Goal: Obtain resource: Download file/media

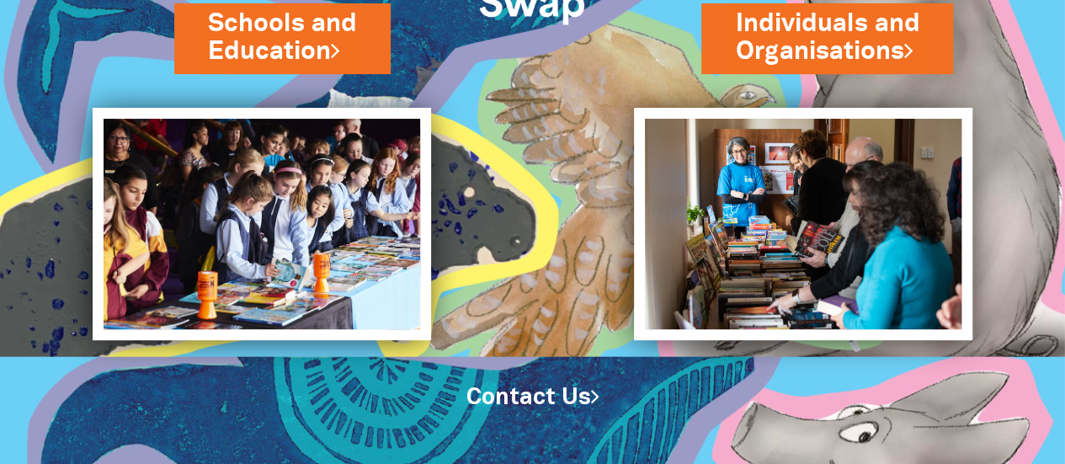
scroll to position [177, 0]
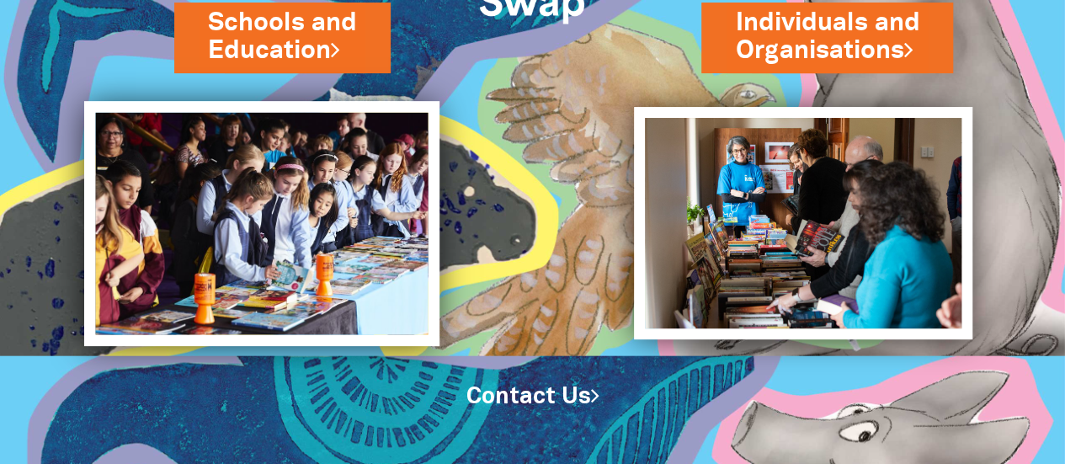
click at [345, 214] on img at bounding box center [261, 223] width 355 height 244
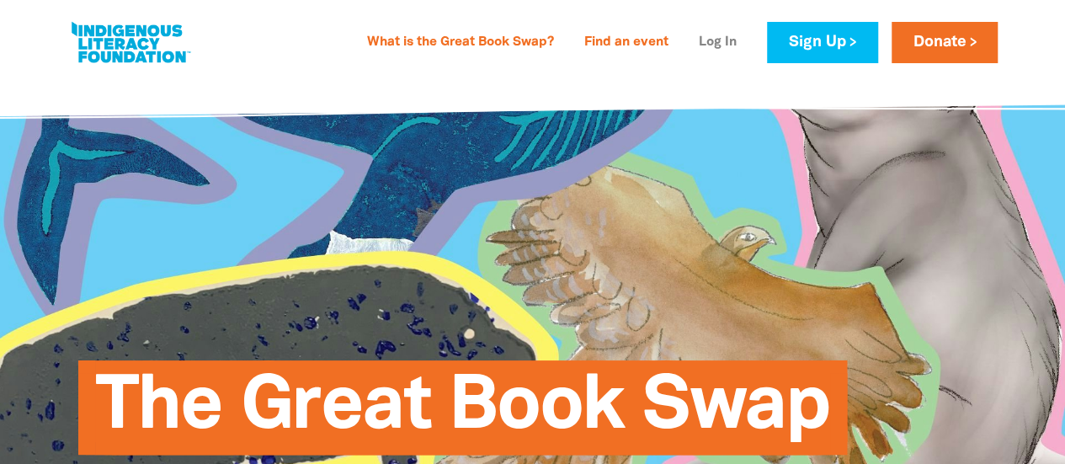
click at [706, 40] on link "Log In" at bounding box center [718, 42] width 58 height 27
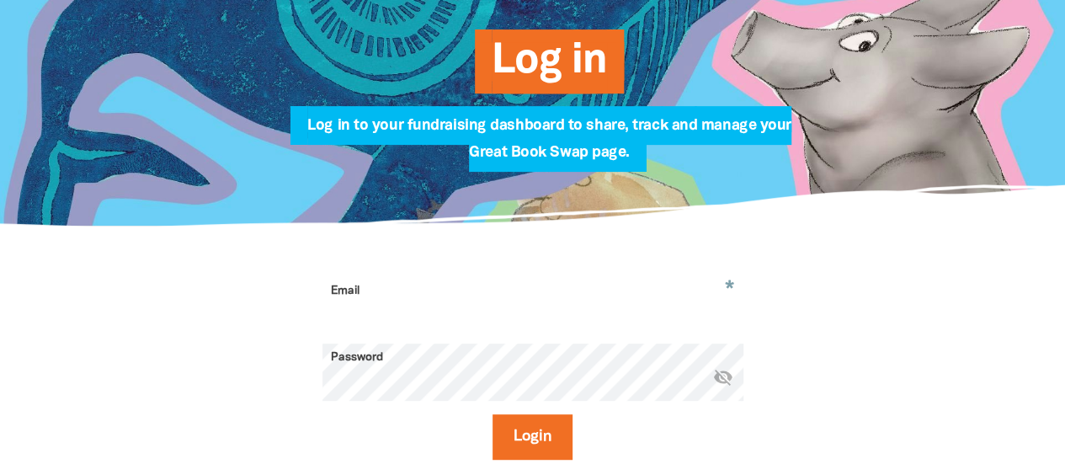
scroll to position [240, 0]
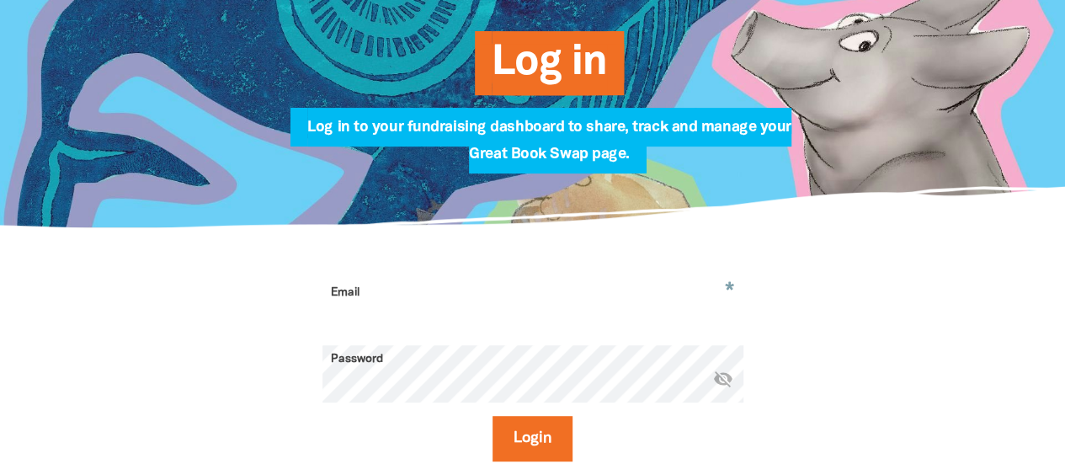
click at [376, 300] on input "Email" at bounding box center [533, 305] width 421 height 53
type input "[PERSON_NAME][EMAIL_ADDRESS][PERSON_NAME][DOMAIN_NAME]"
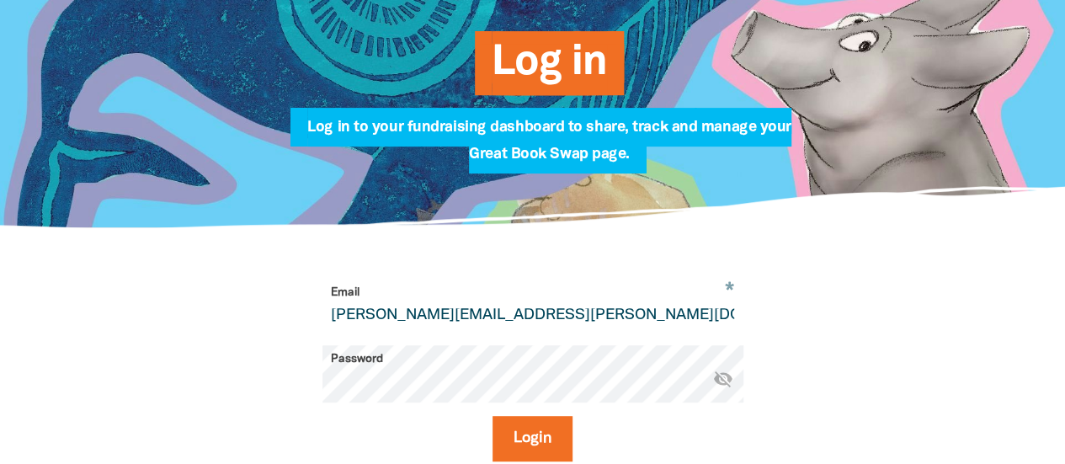
click at [493, 416] on button "Login" at bounding box center [533, 438] width 80 height 45
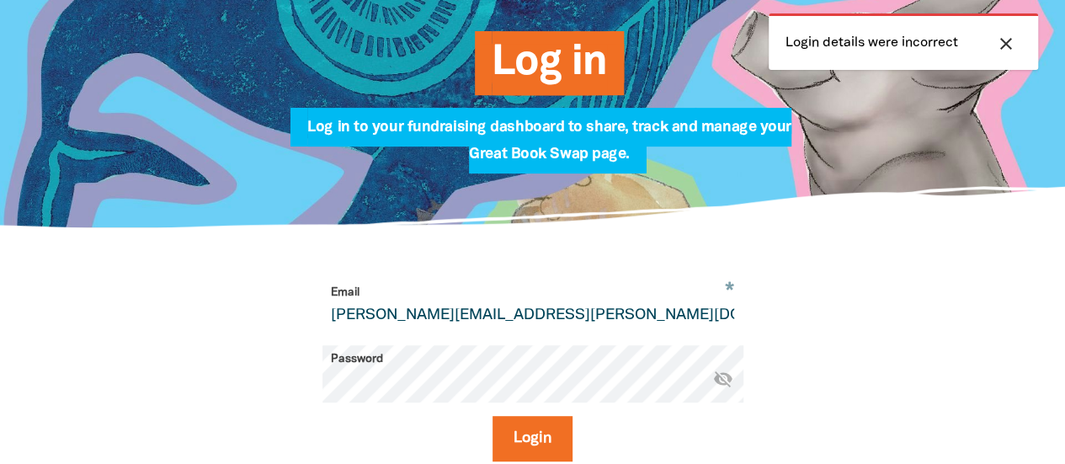
click at [204, 386] on div "* Email [PERSON_NAME][EMAIL_ADDRESS][PERSON_NAME][DOMAIN_NAME] Password * visib…" at bounding box center [533, 386] width 1010 height 317
click at [493, 416] on button "Login" at bounding box center [533, 438] width 80 height 45
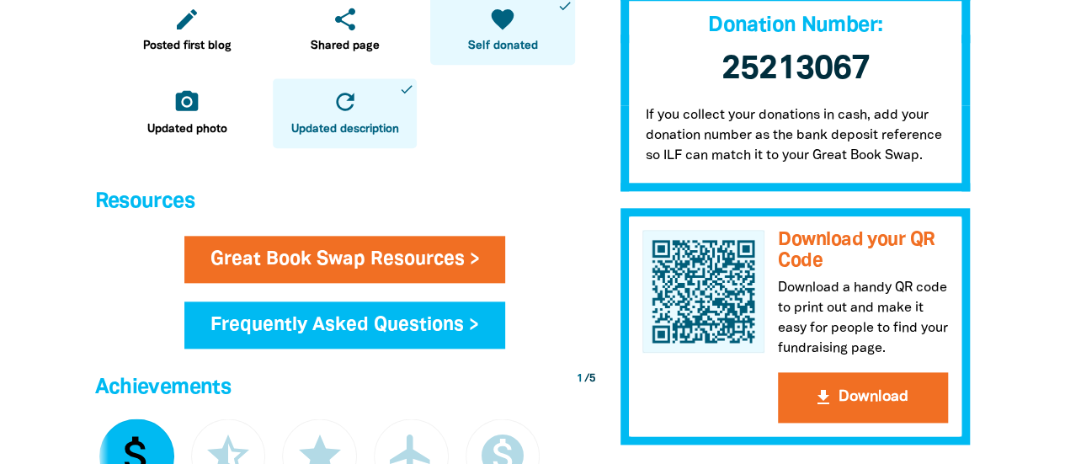
scroll to position [815, 0]
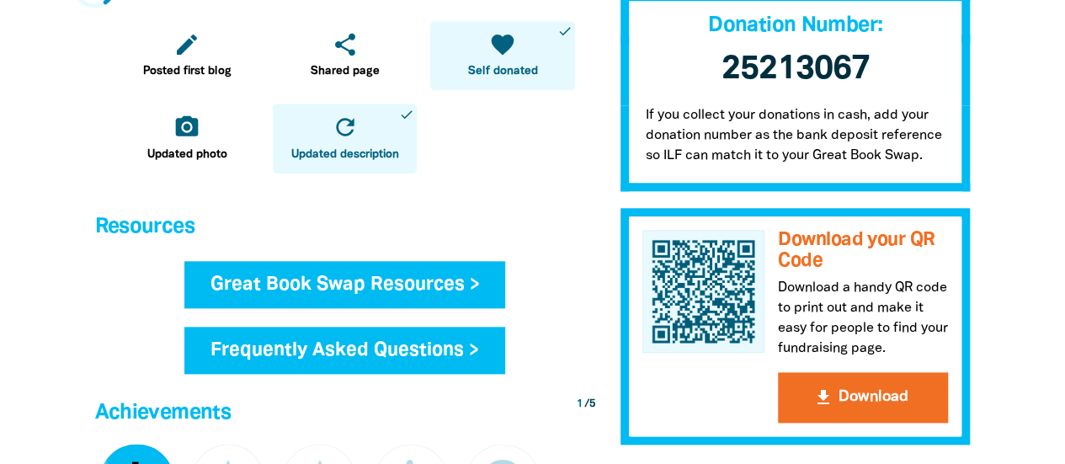
click at [449, 280] on link "Great Book Swap Resources >" at bounding box center [345, 284] width 322 height 47
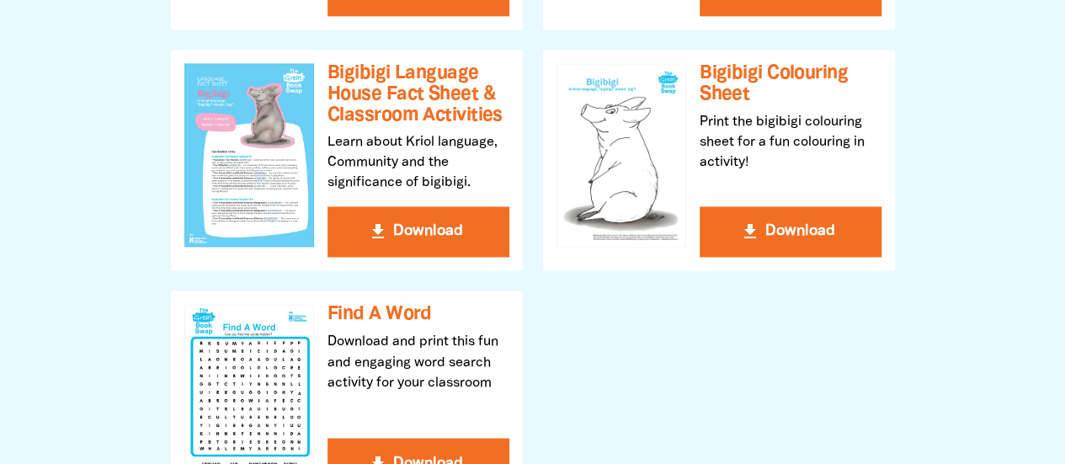
scroll to position [1888, 0]
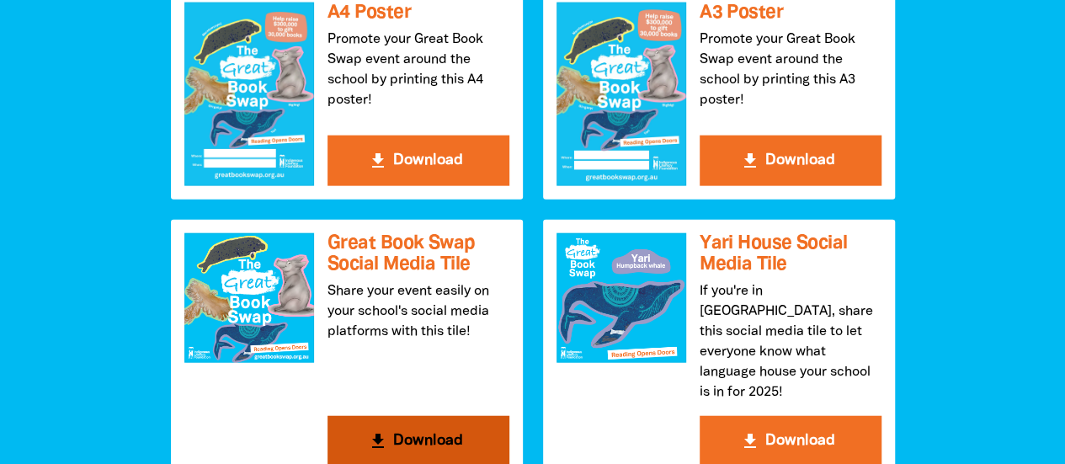
click at [396, 416] on button "get_app Download" at bounding box center [419, 441] width 182 height 51
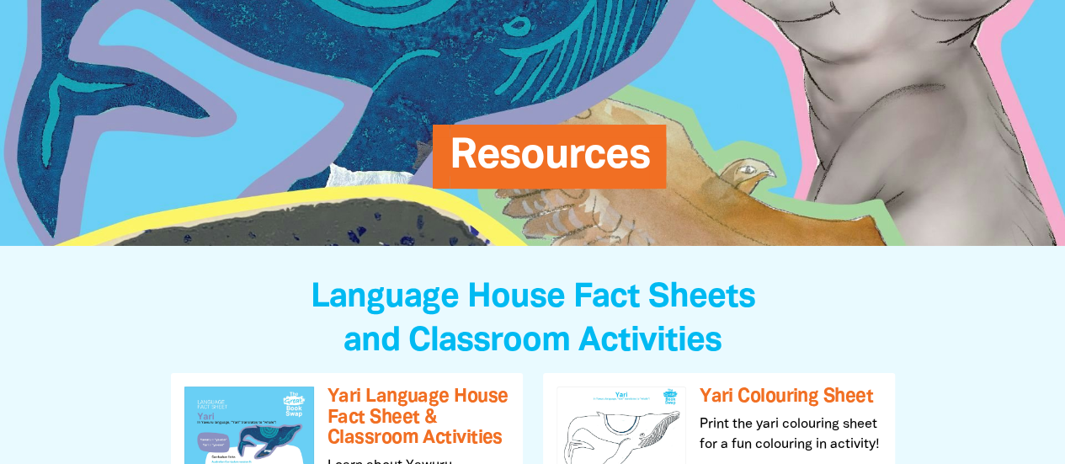
scroll to position [0, 0]
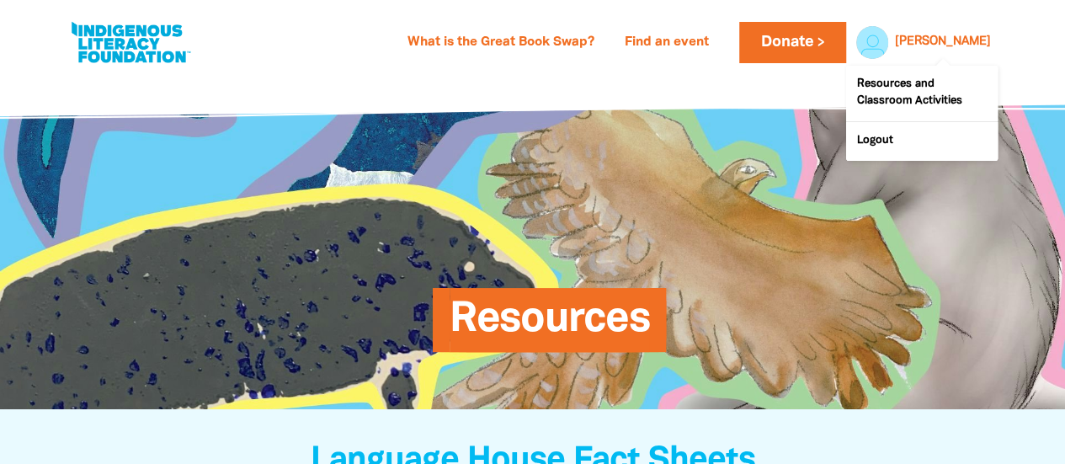
click at [971, 40] on link "[PERSON_NAME]" at bounding box center [943, 42] width 96 height 12
click at [886, 140] on link "Logout" at bounding box center [922, 141] width 152 height 39
